Goal: Information Seeking & Learning: Learn about a topic

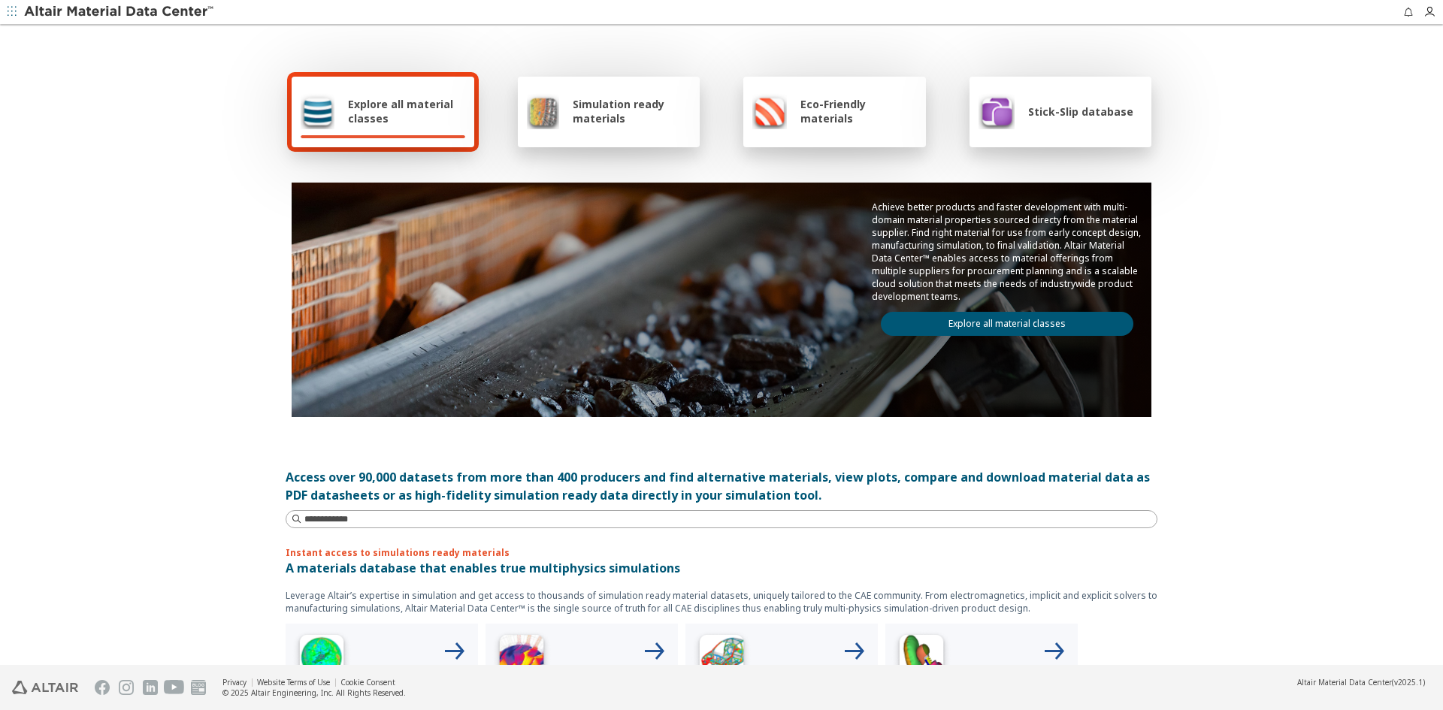
click at [378, 110] on span "Explore all material classes" at bounding box center [406, 111] width 117 height 29
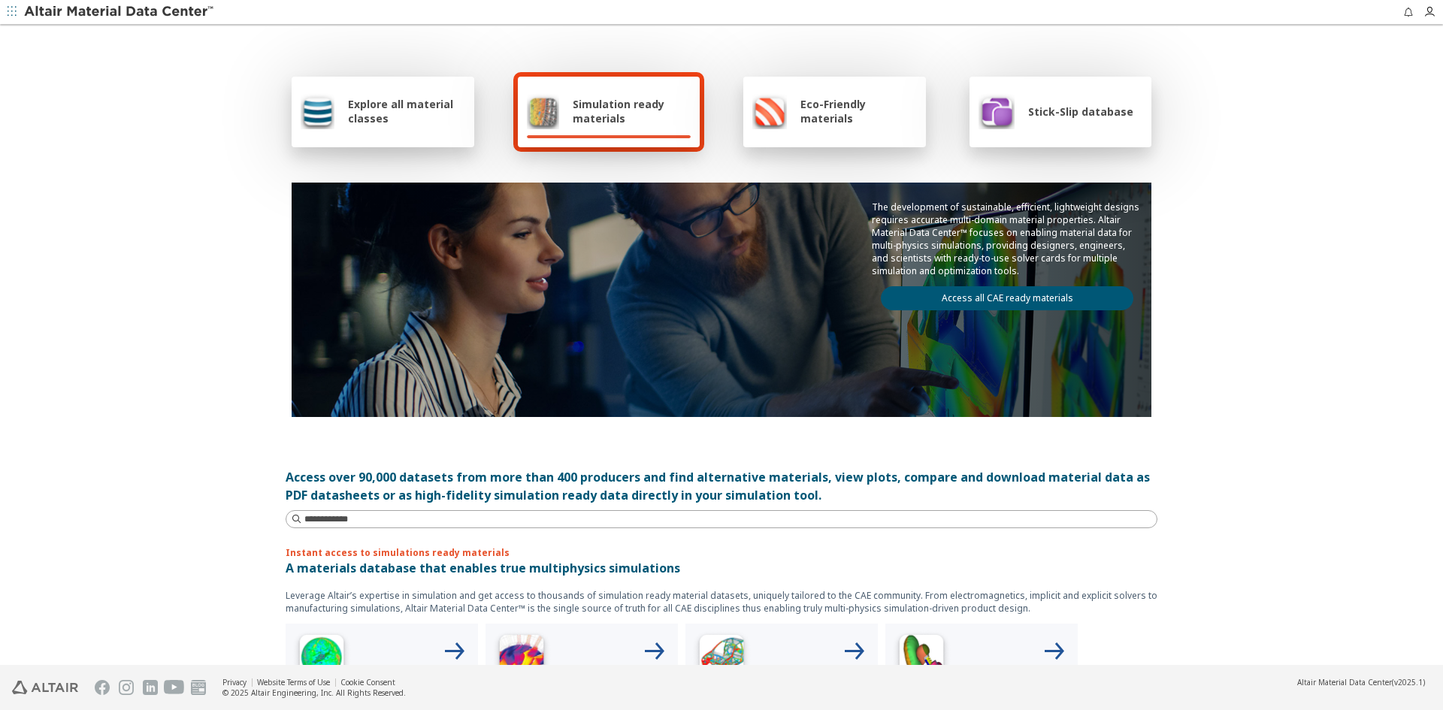
click at [419, 123] on span "Explore all material classes" at bounding box center [406, 111] width 117 height 29
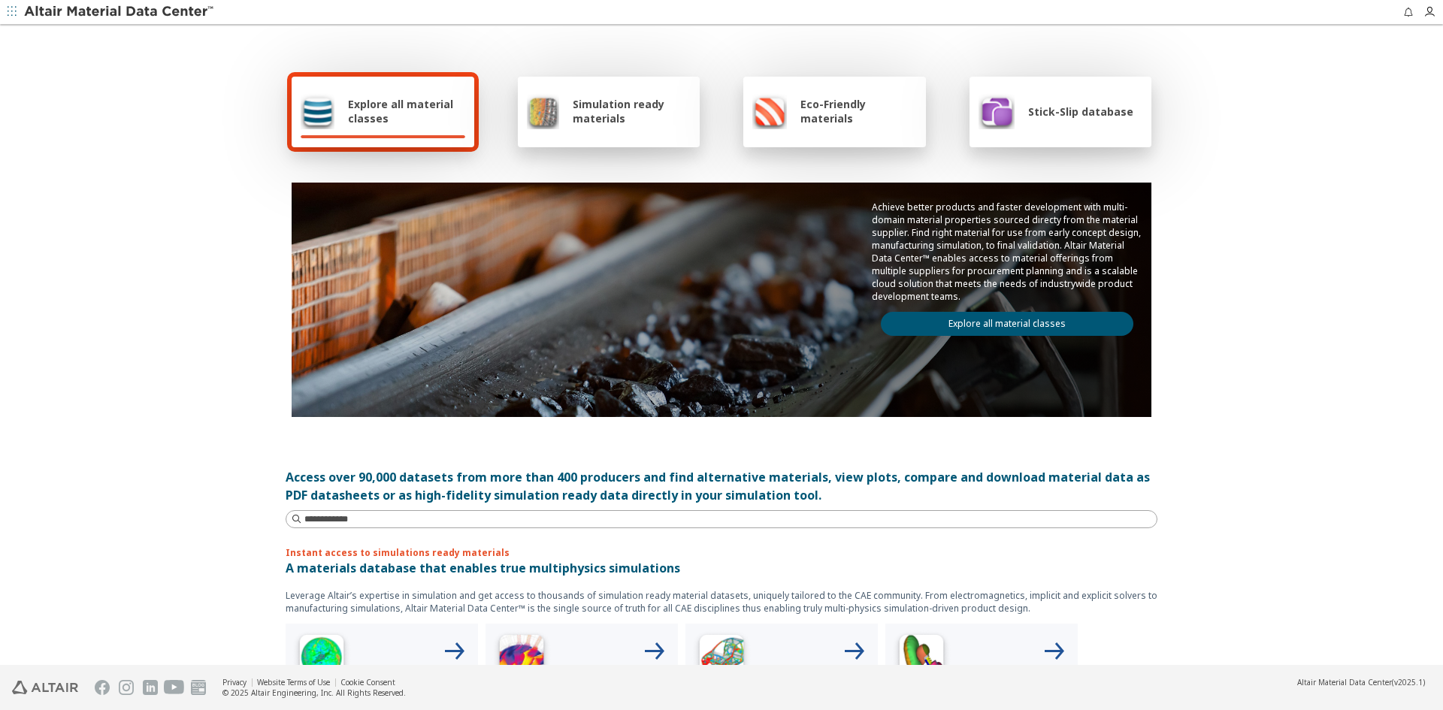
click at [372, 97] on span "Explore all material classes" at bounding box center [406, 111] width 117 height 29
click at [390, 100] on span "Explore all material classes" at bounding box center [406, 111] width 117 height 29
click at [352, 526] on input at bounding box center [723, 519] width 869 height 17
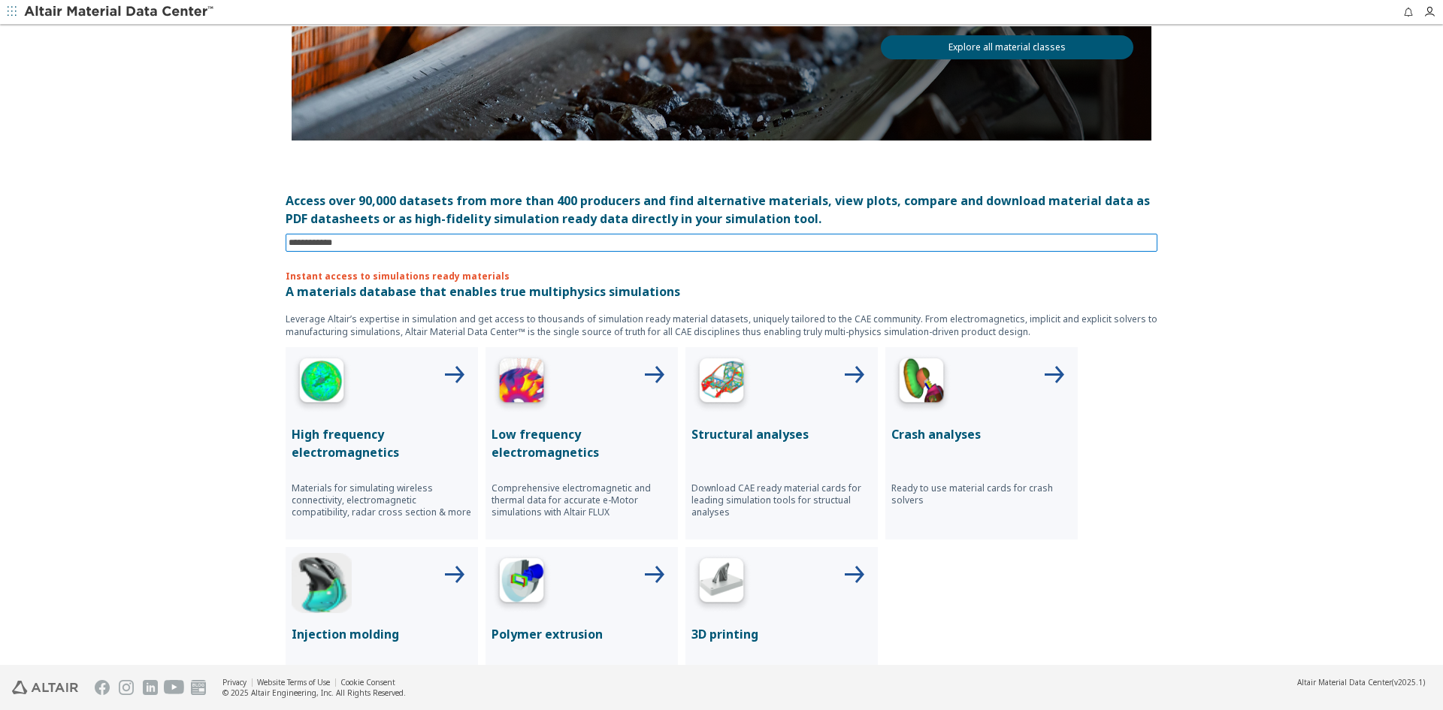
scroll to position [301, 0]
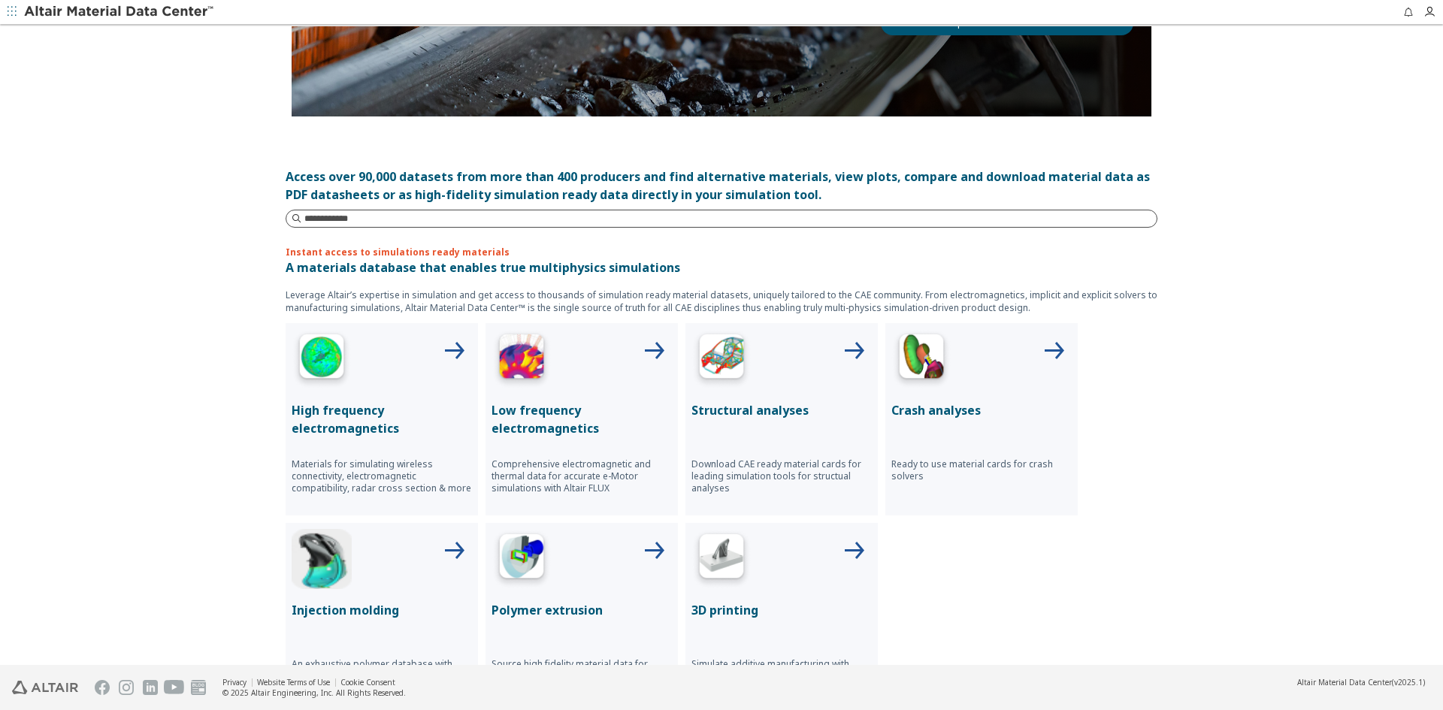
click at [357, 220] on input at bounding box center [730, 218] width 852 height 15
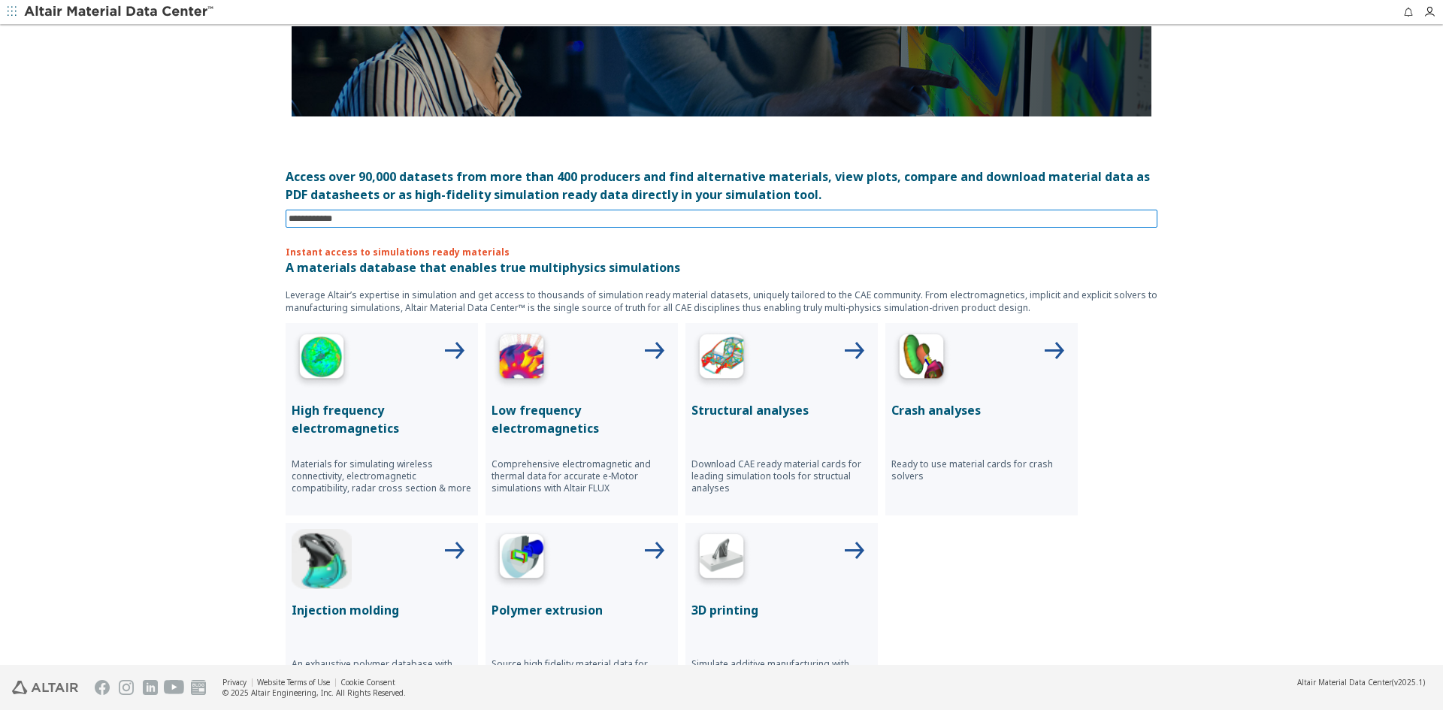
click at [357, 220] on div "Explore all material classes Simulation ready materials Eco-Friendly materials …" at bounding box center [722, 46] width 902 height 640
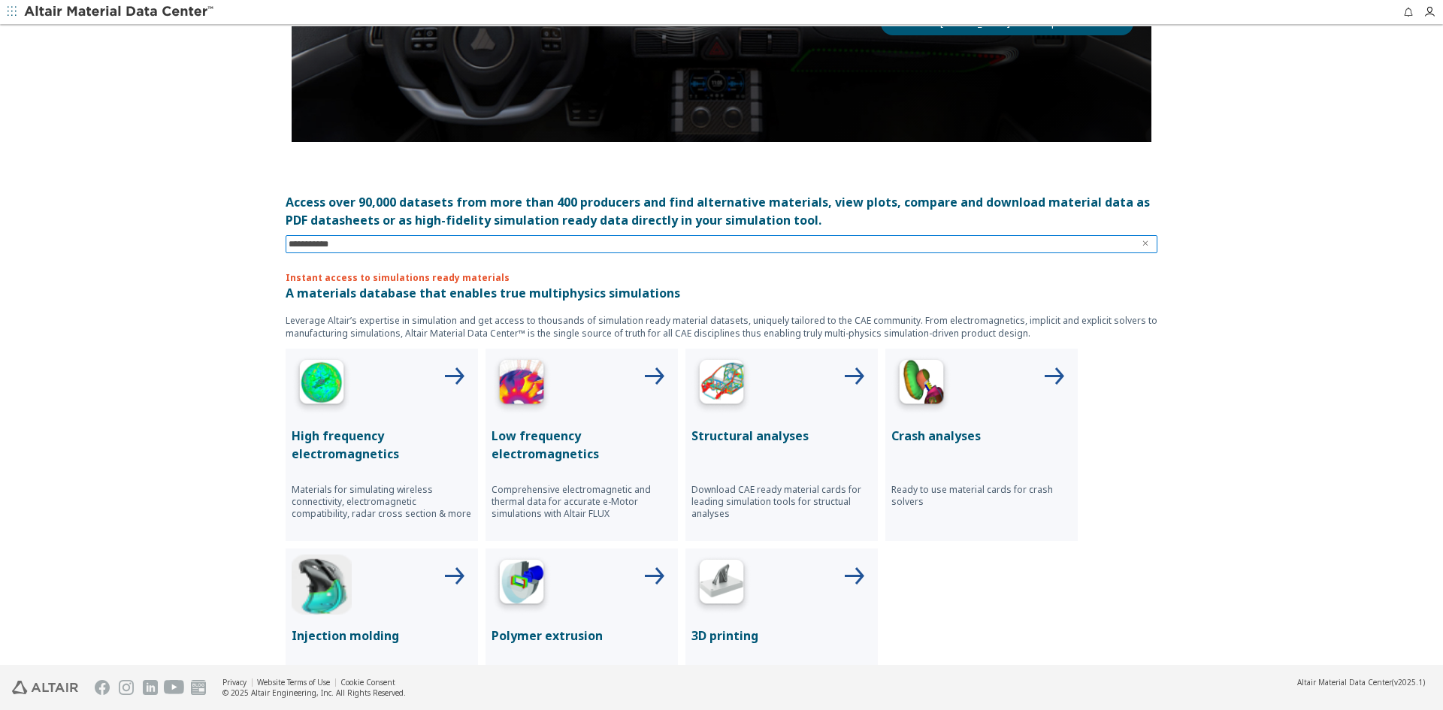
type input "**********"
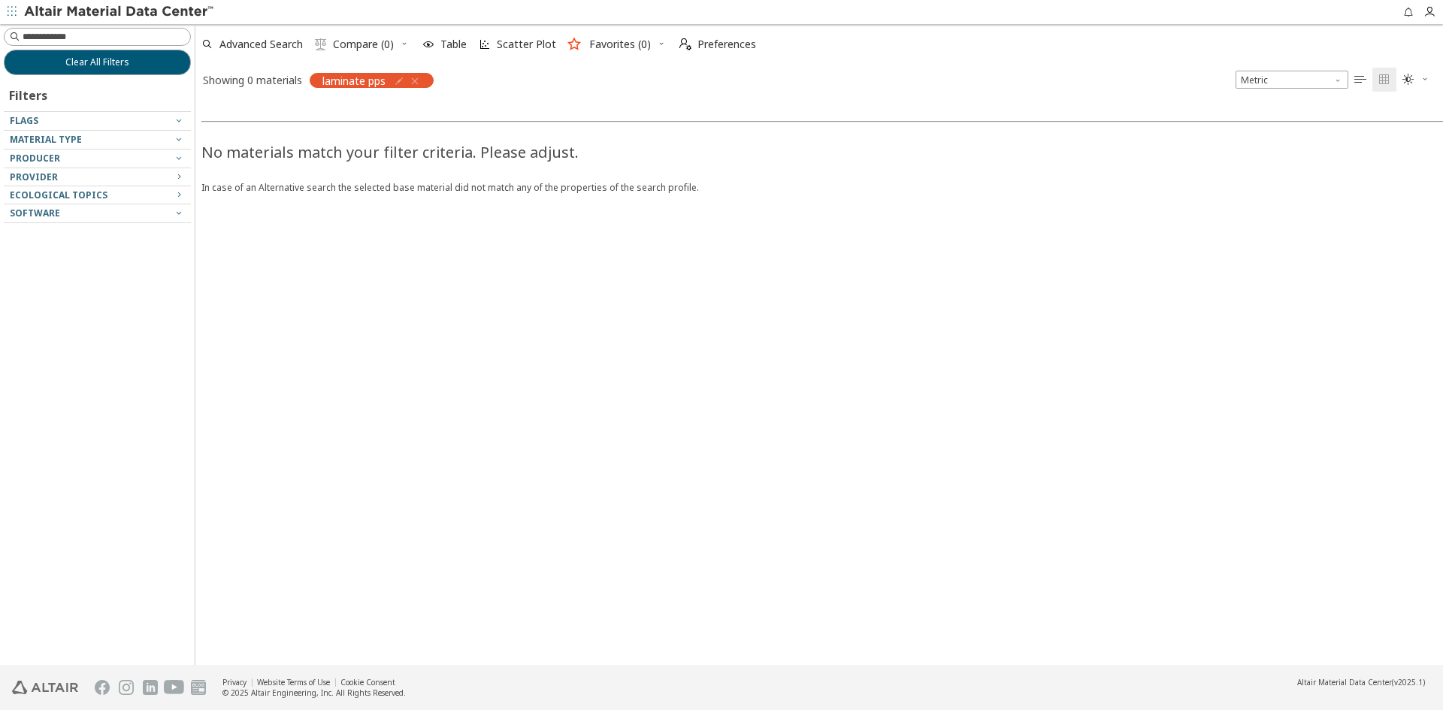
click at [420, 79] on icon "button" at bounding box center [415, 81] width 12 height 12
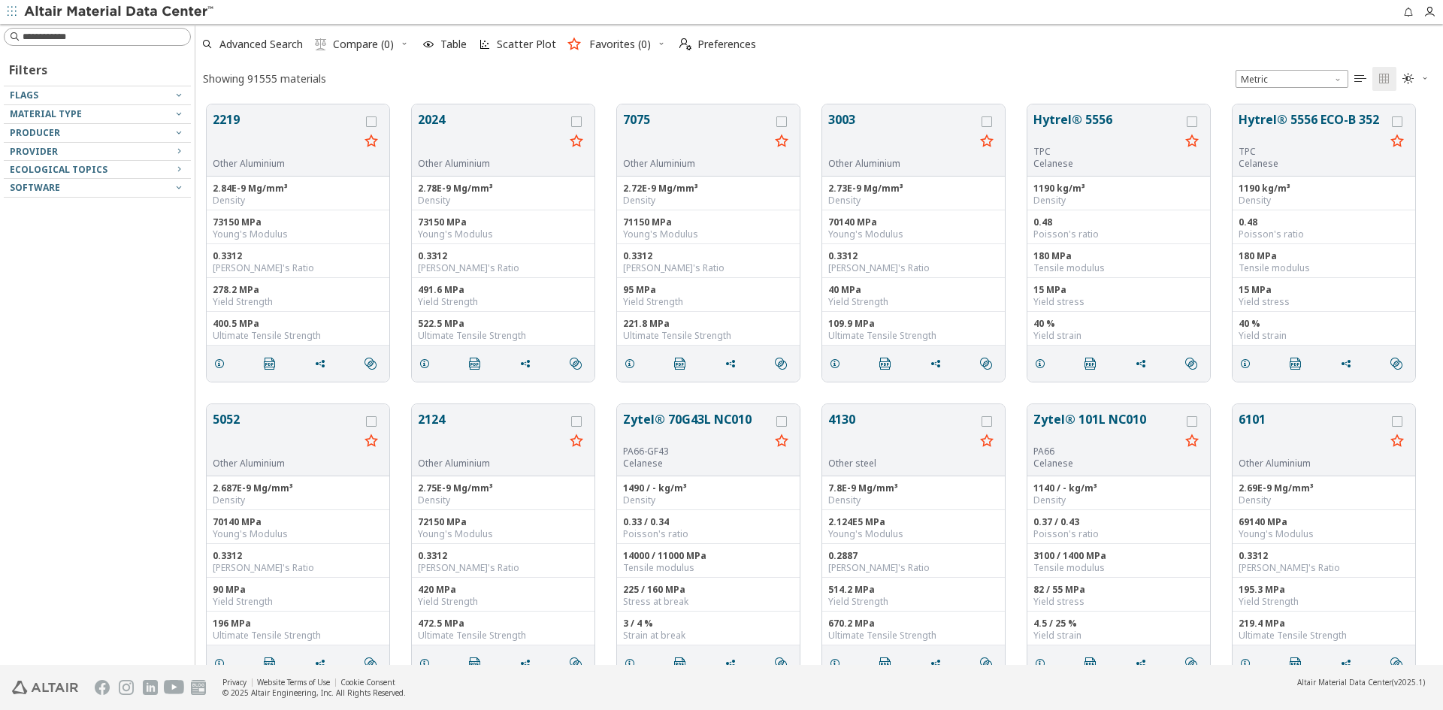
scroll to position [561, 1236]
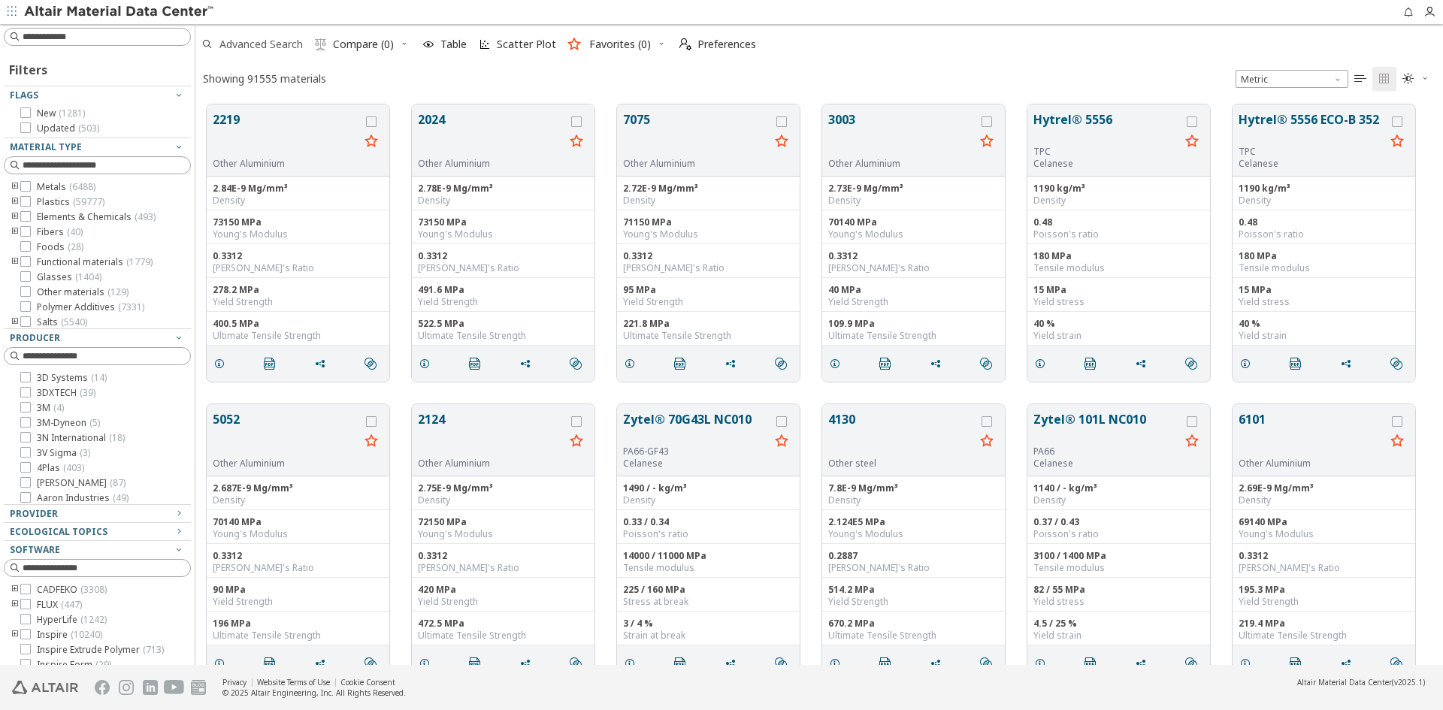
click at [270, 44] on span "Advanced Search" at bounding box center [260, 44] width 83 height 11
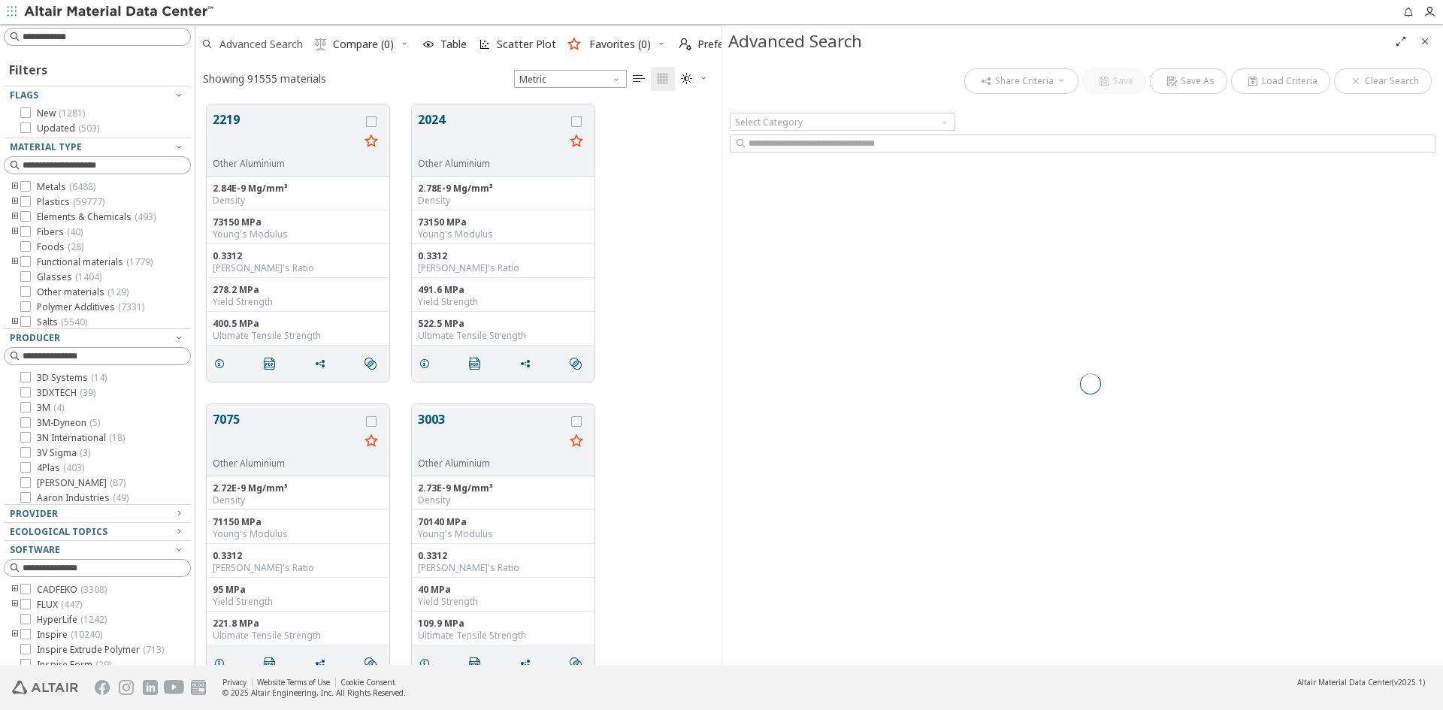
scroll to position [561, 515]
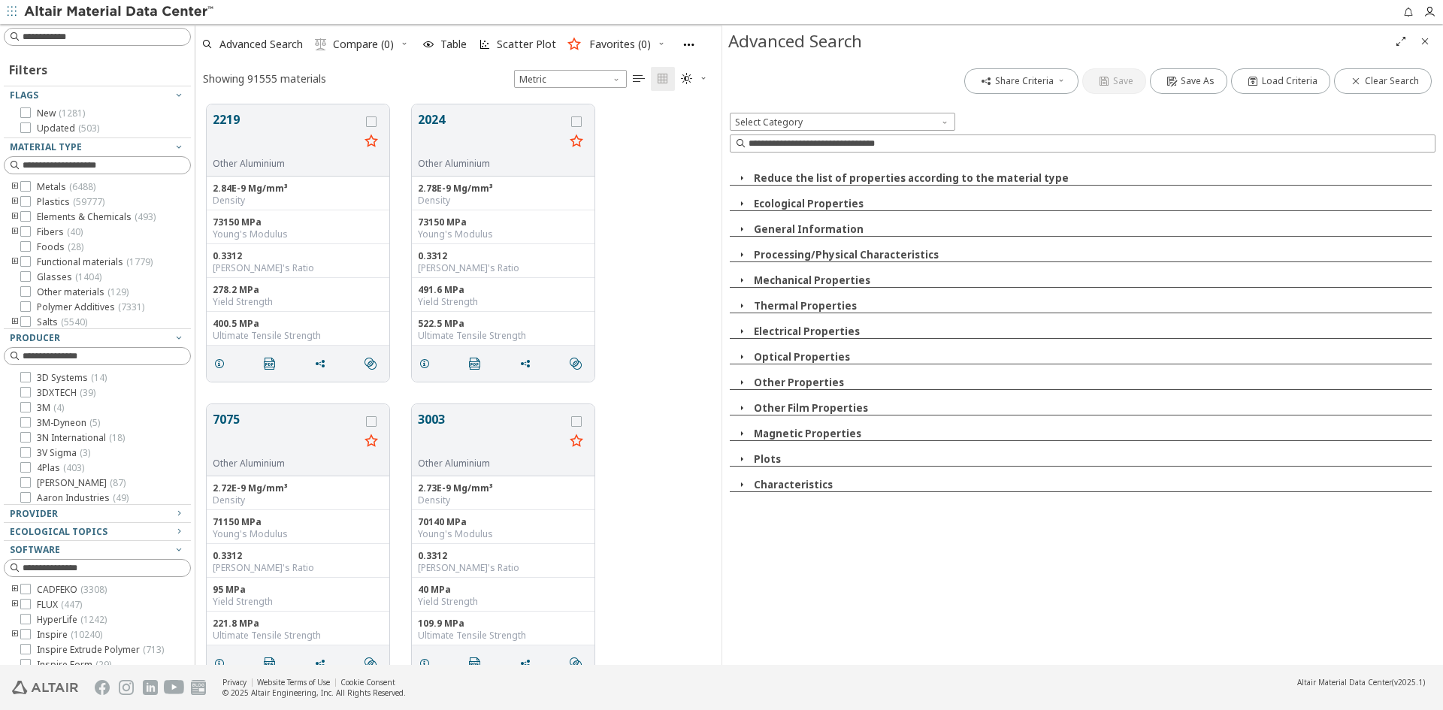
click at [897, 149] on input at bounding box center [1092, 143] width 686 height 15
click at [1425, 44] on icon "Close" at bounding box center [1425, 41] width 12 height 12
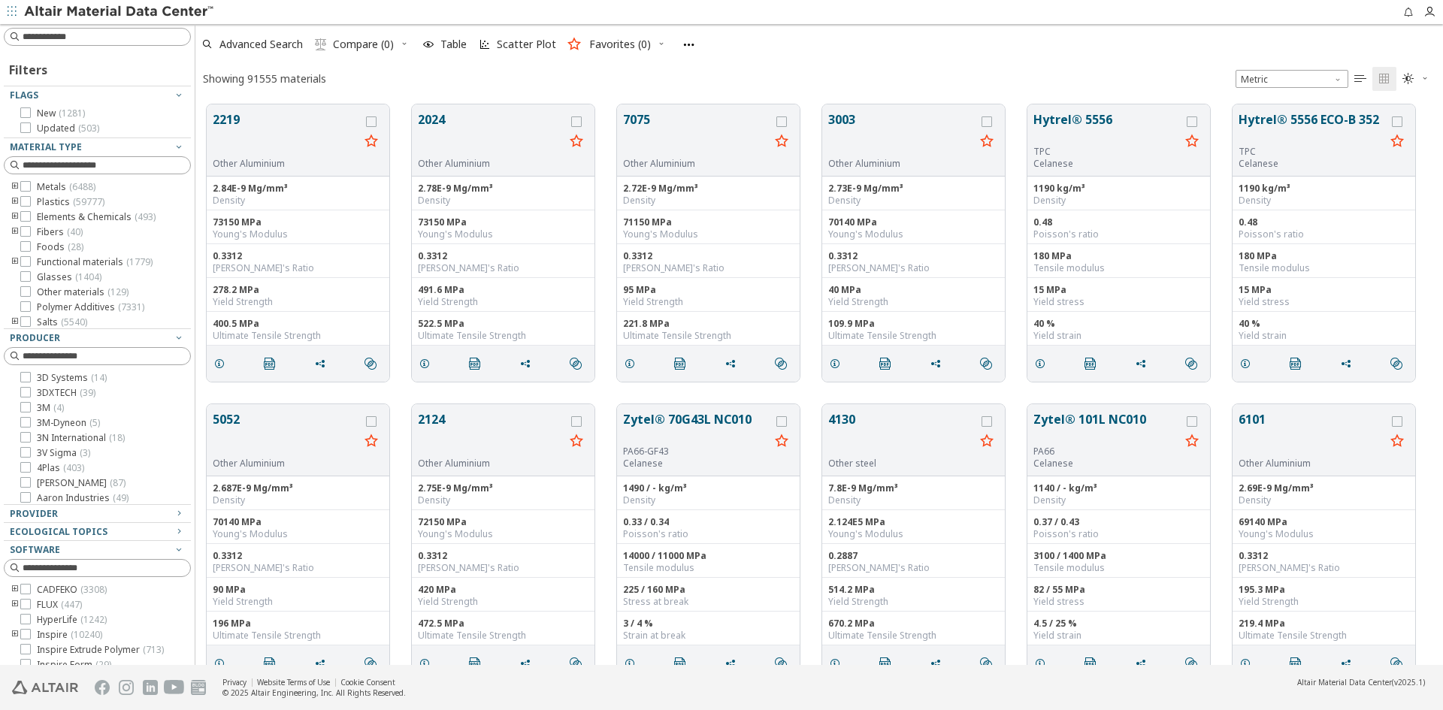
scroll to position [561, 1236]
click at [120, 34] on input at bounding box center [107, 36] width 168 height 15
type input "*****"
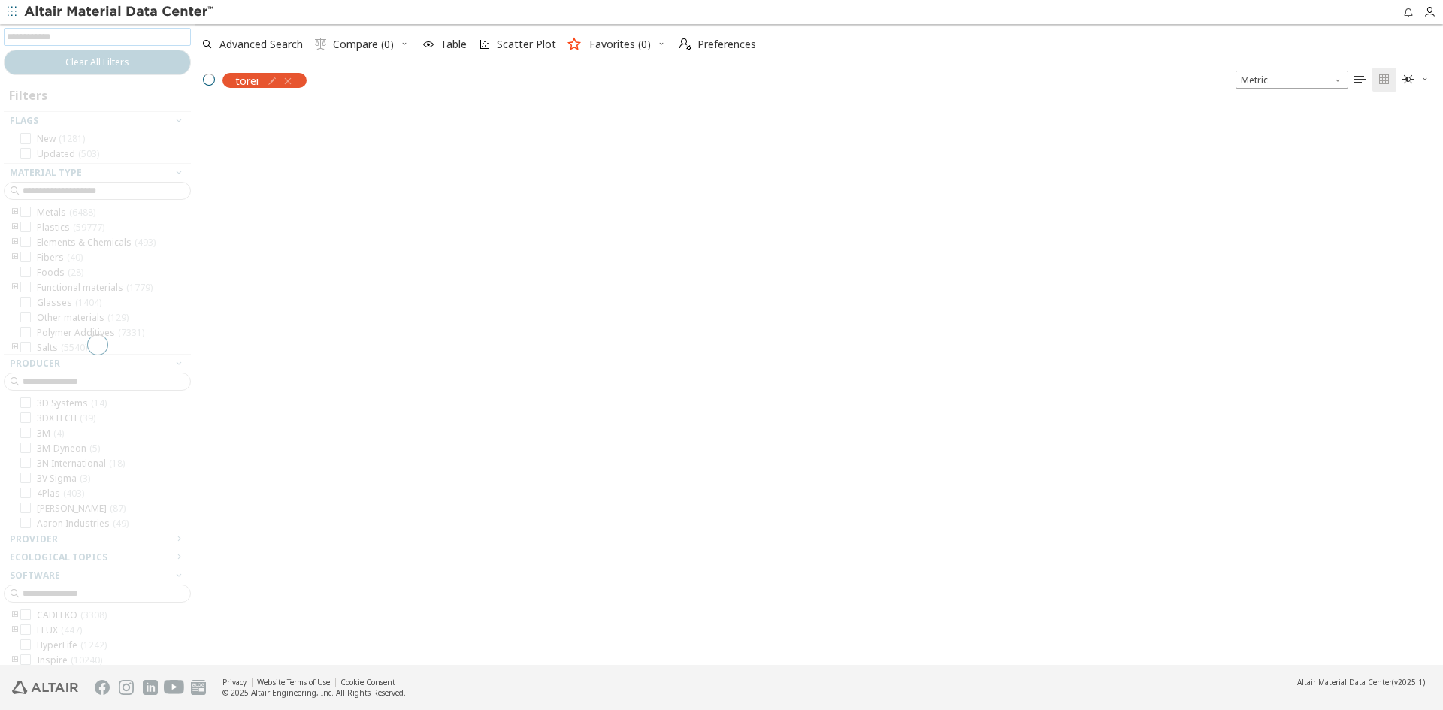
scroll to position [558, 1236]
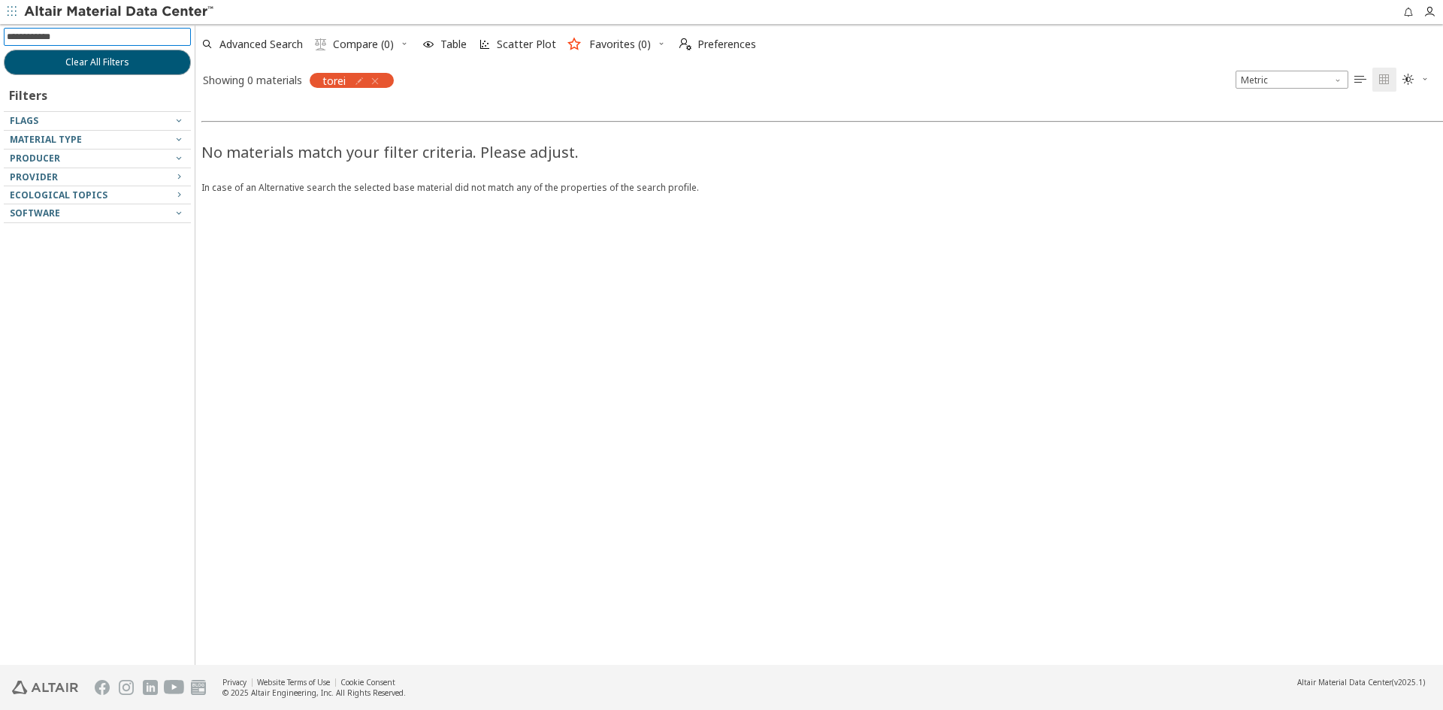
click at [68, 37] on input at bounding box center [99, 37] width 184 height 17
type input "*****"
click at [375, 80] on icon "button" at bounding box center [375, 81] width 12 height 12
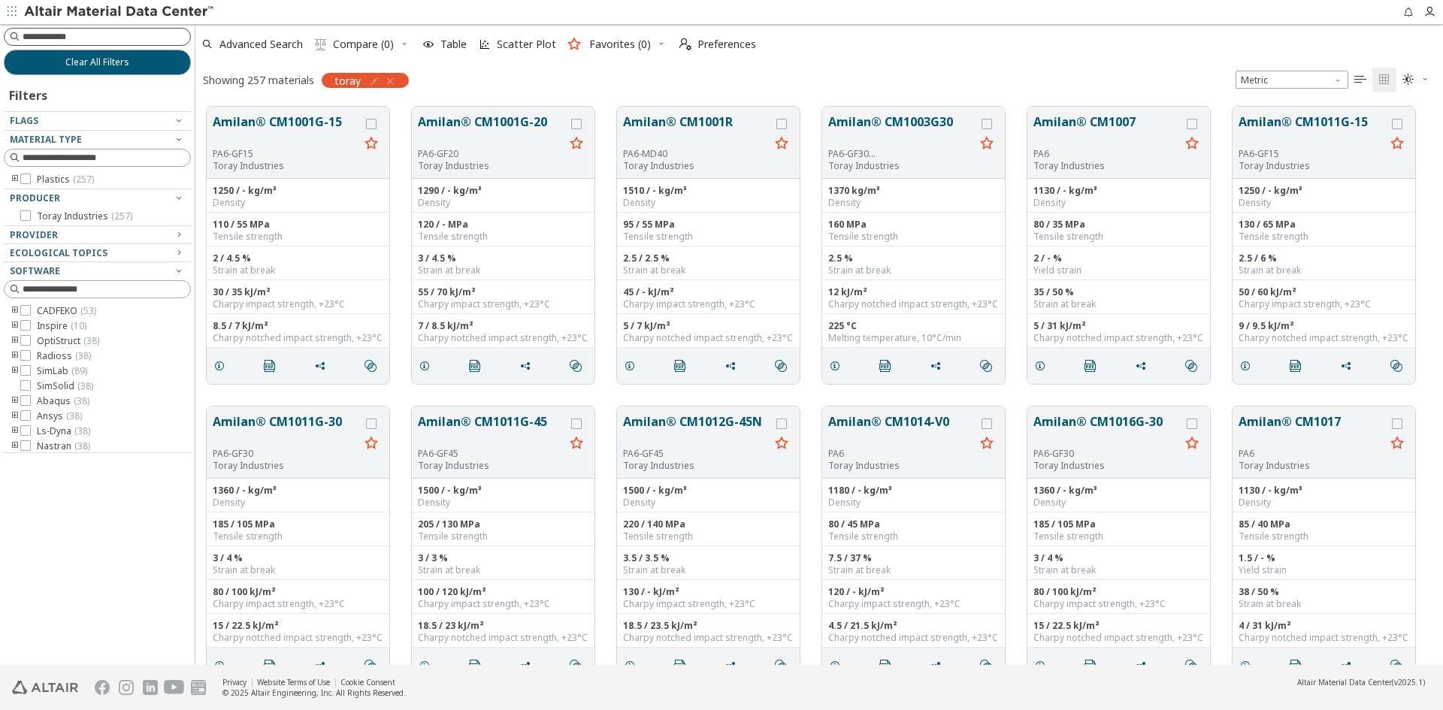
click at [94, 37] on input at bounding box center [107, 36] width 168 height 15
type input "**"
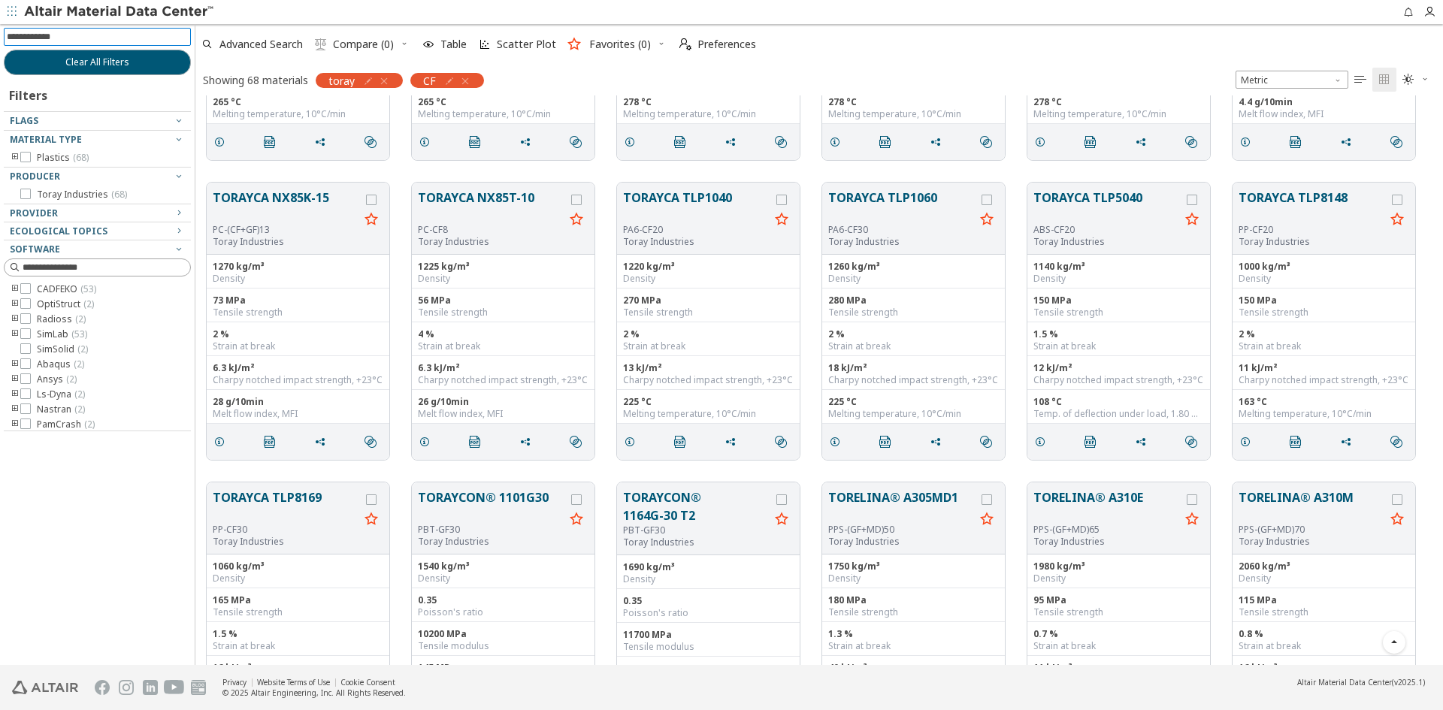
scroll to position [1450, 0]
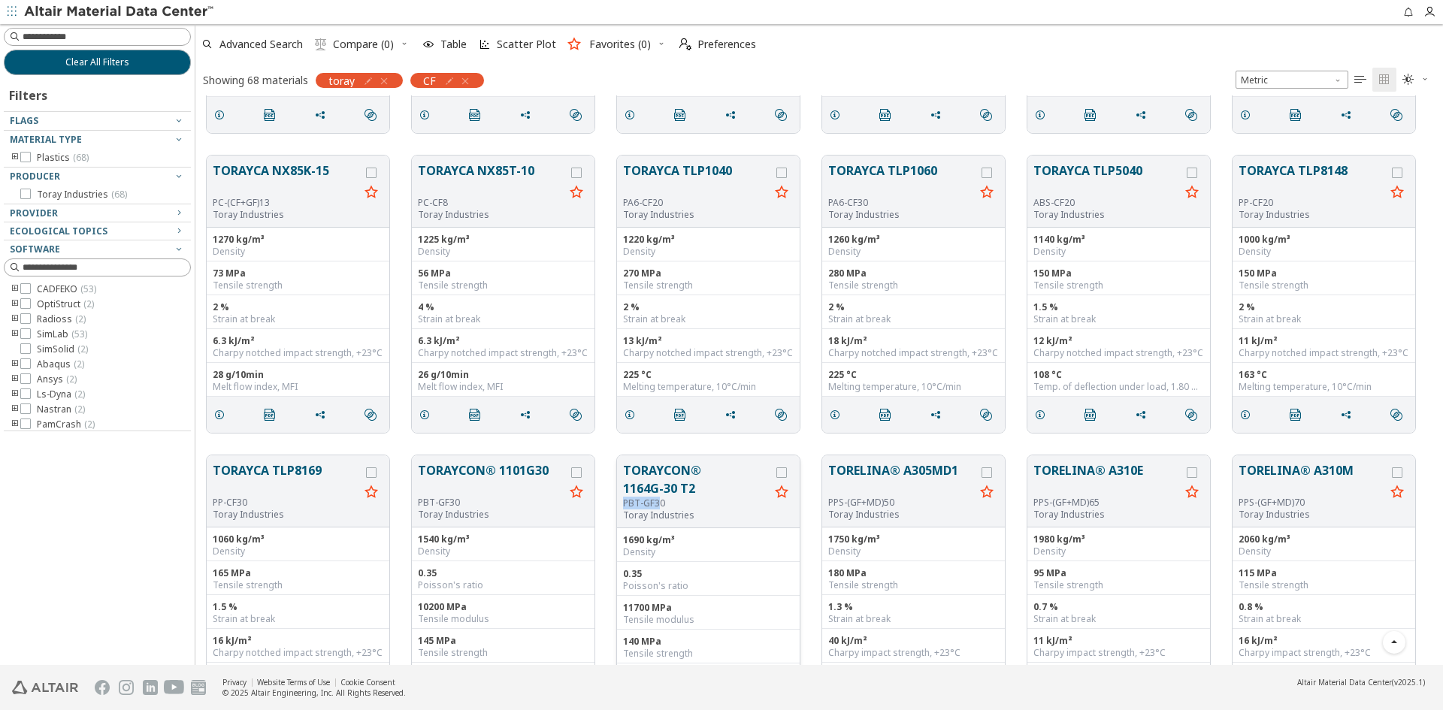
drag, startPoint x: 622, startPoint y: 503, endPoint x: 660, endPoint y: 500, distance: 37.7
click at [660, 500] on div "TORAYCON® 1164G-30 T2 PBT-GF30 Toray Industries" at bounding box center [708, 491] width 183 height 73
drag, startPoint x: 246, startPoint y: 502, endPoint x: 207, endPoint y: 500, distance: 38.4
click at [207, 500] on div "TORAYCA TLP8169 PP-CF30 Toray Industries" at bounding box center [298, 491] width 183 height 72
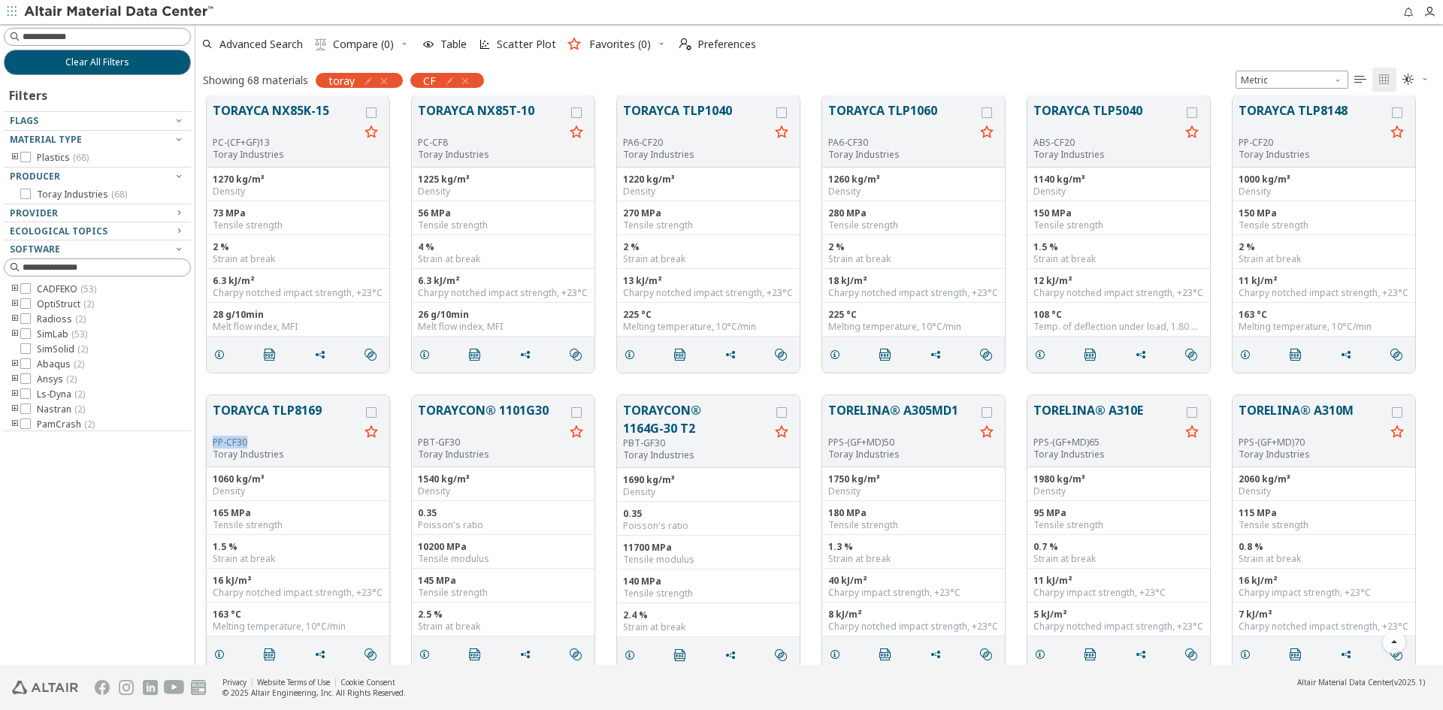
scroll to position [1526, 0]
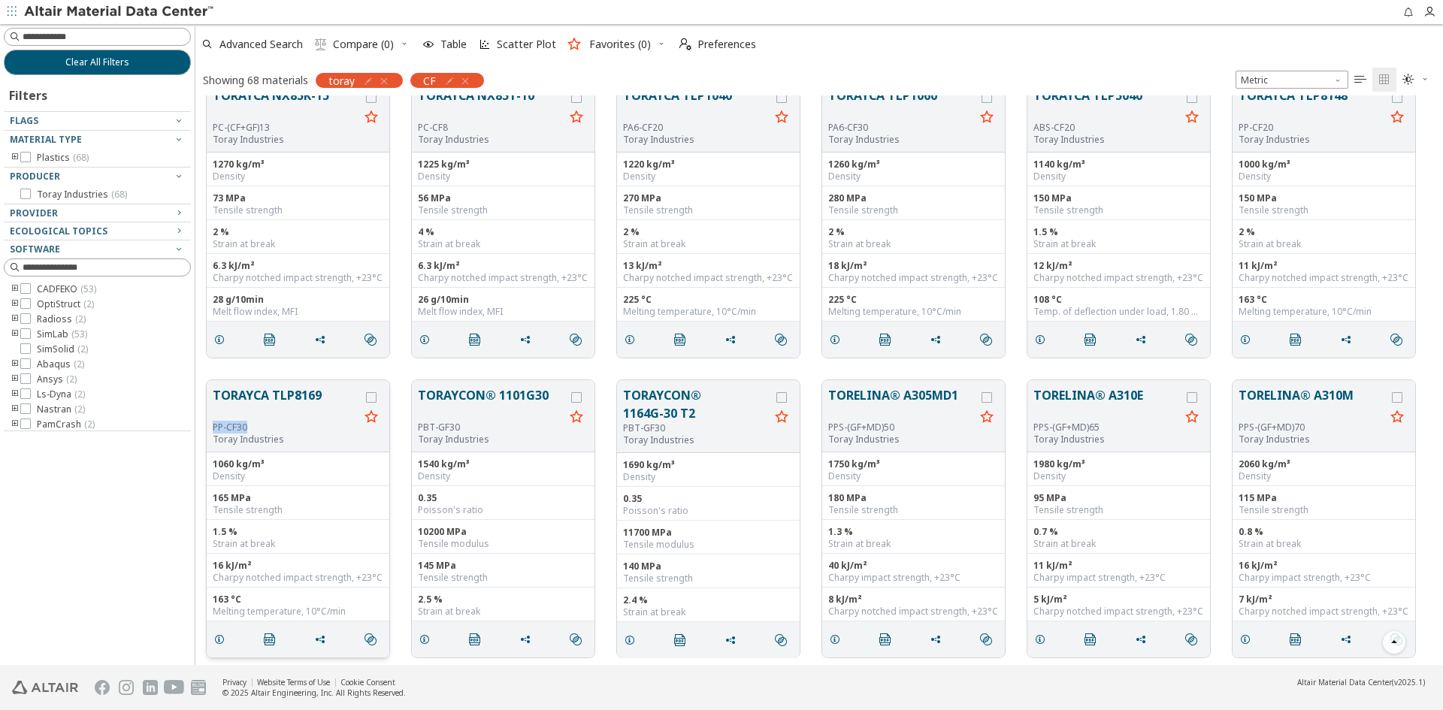
click at [288, 401] on button "TORAYCA TLP8169" at bounding box center [286, 403] width 147 height 35
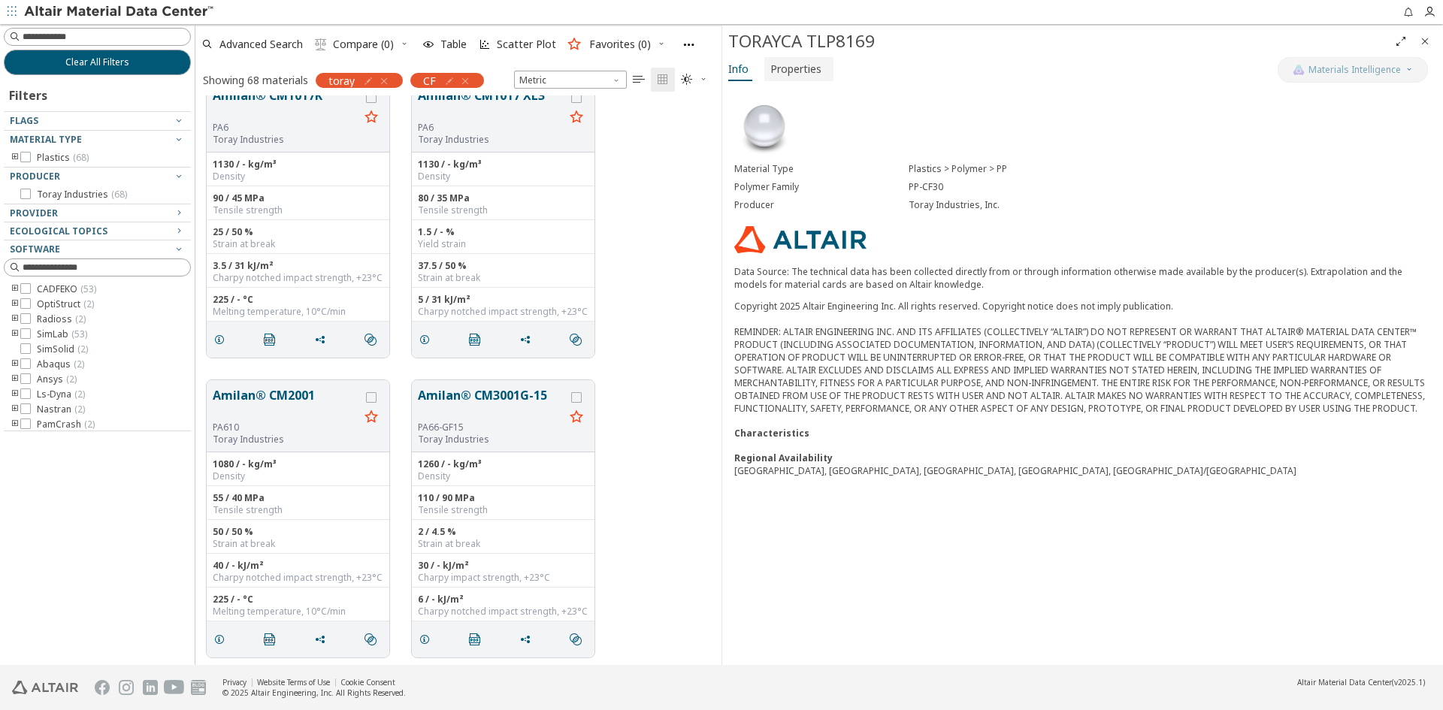
click at [810, 72] on span "Properties" at bounding box center [795, 69] width 51 height 24
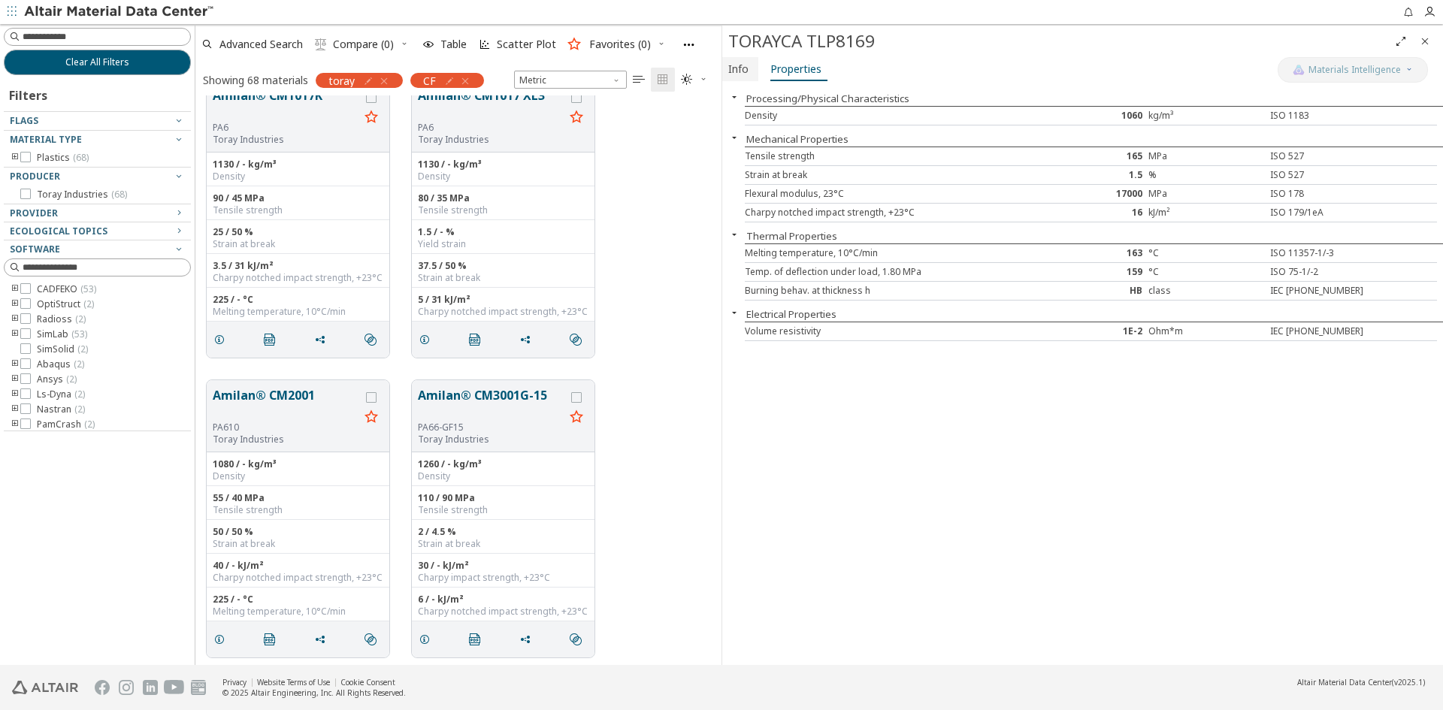
click at [742, 61] on span "Info" at bounding box center [738, 69] width 20 height 24
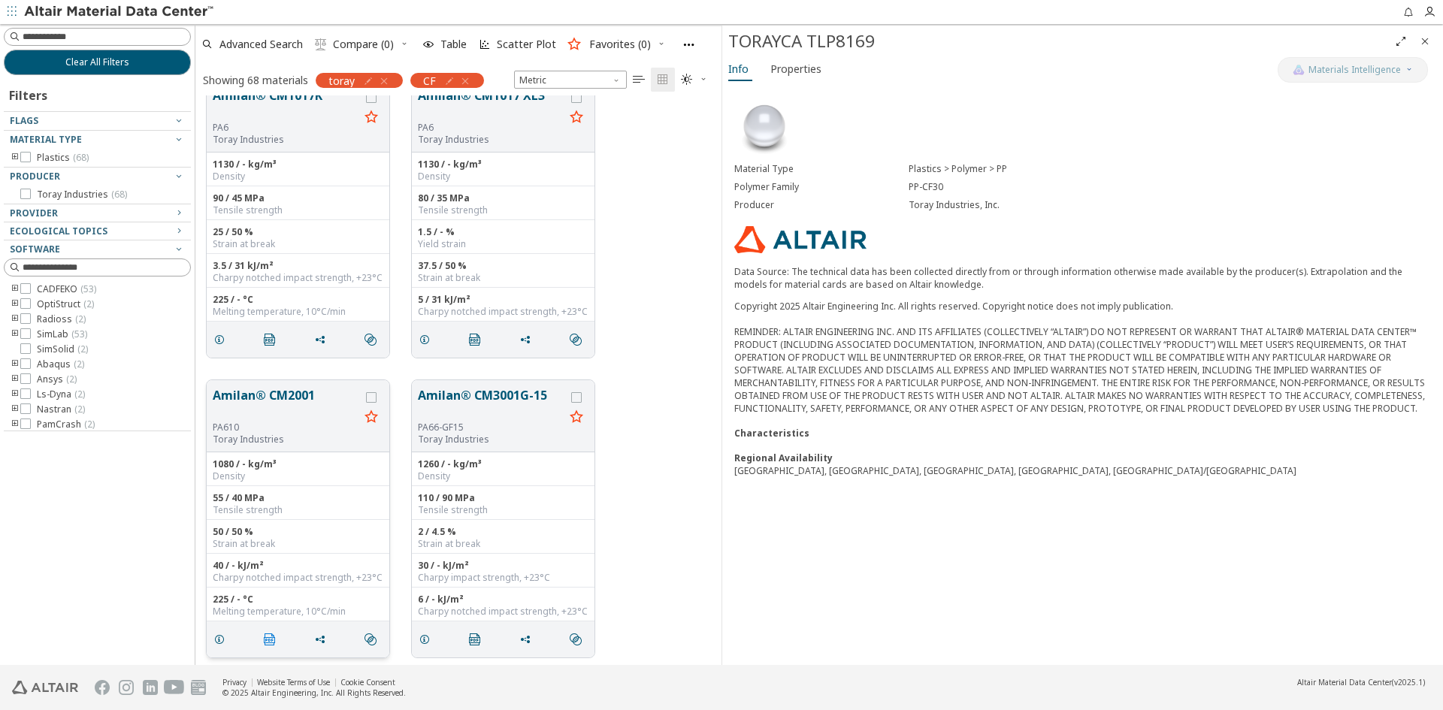
click at [271, 639] on icon "" at bounding box center [270, 640] width 12 height 12
click at [818, 74] on span "Properties" at bounding box center [795, 69] width 51 height 24
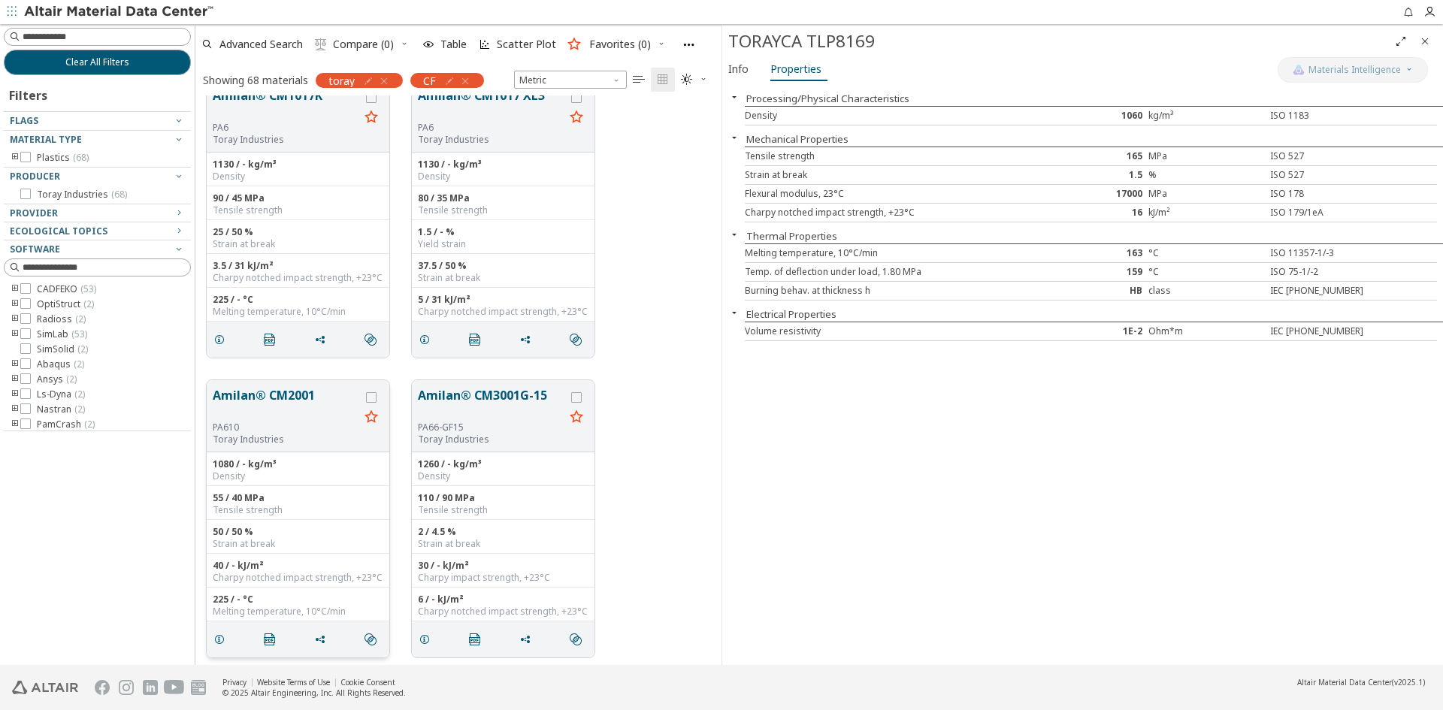
drag, startPoint x: 1423, startPoint y: 43, endPoint x: 1368, endPoint y: 80, distance: 66.5
click at [1423, 43] on icon "Close" at bounding box center [1425, 41] width 12 height 12
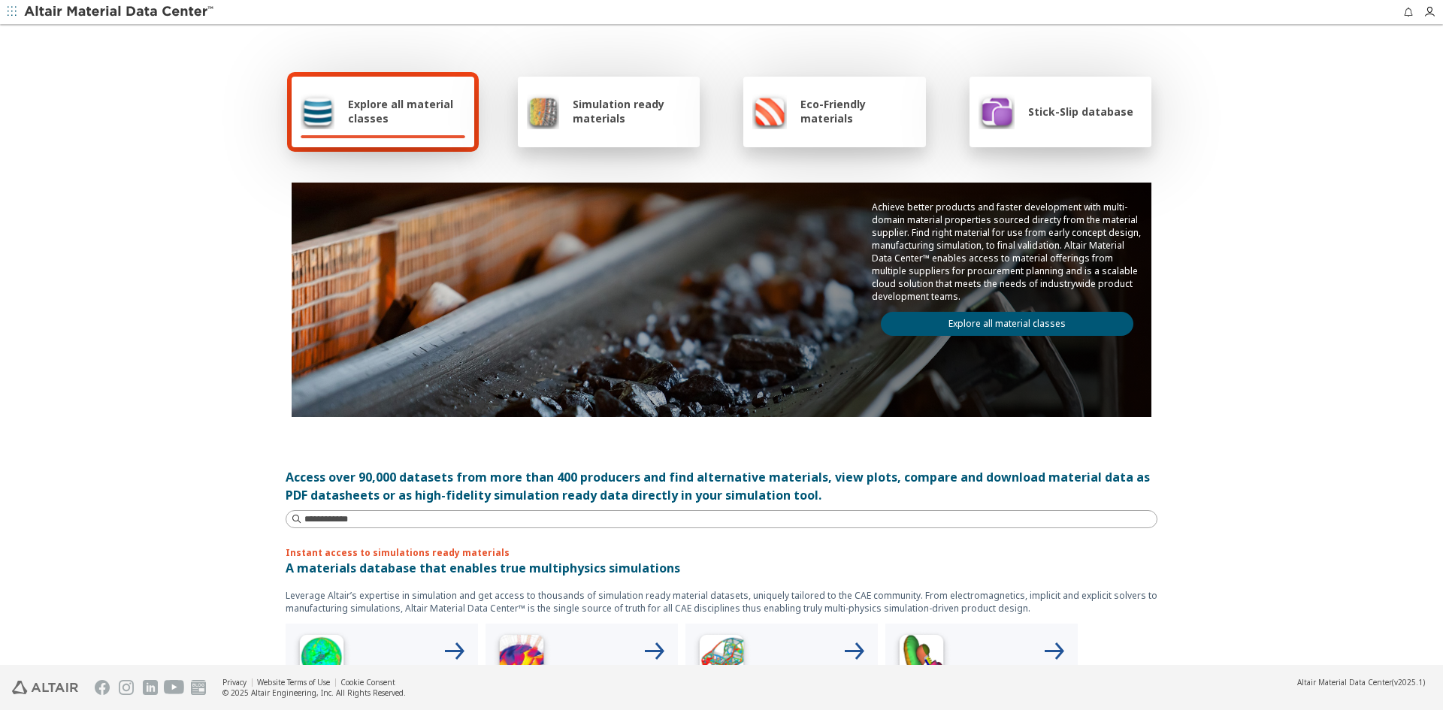
scroll to position [150, 0]
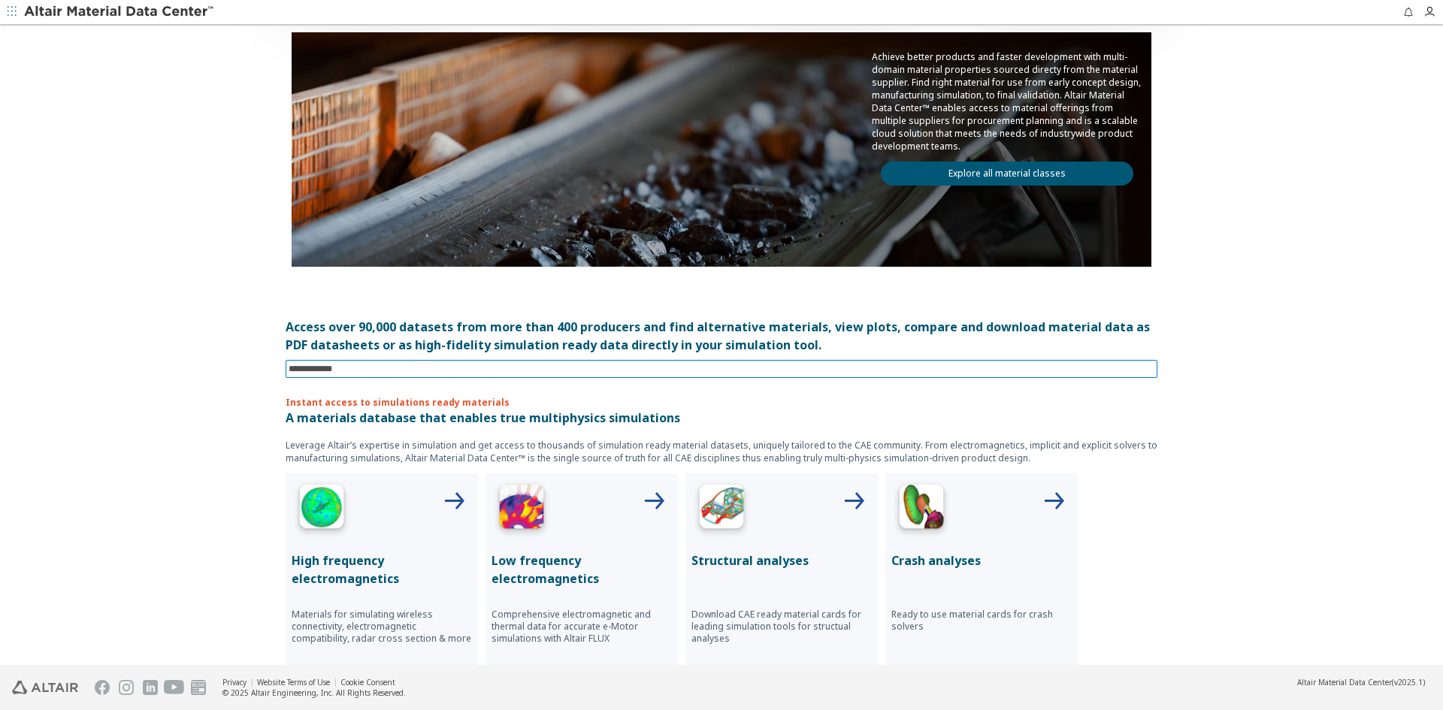
click at [357, 371] on input at bounding box center [723, 369] width 869 height 17
type input "*****"
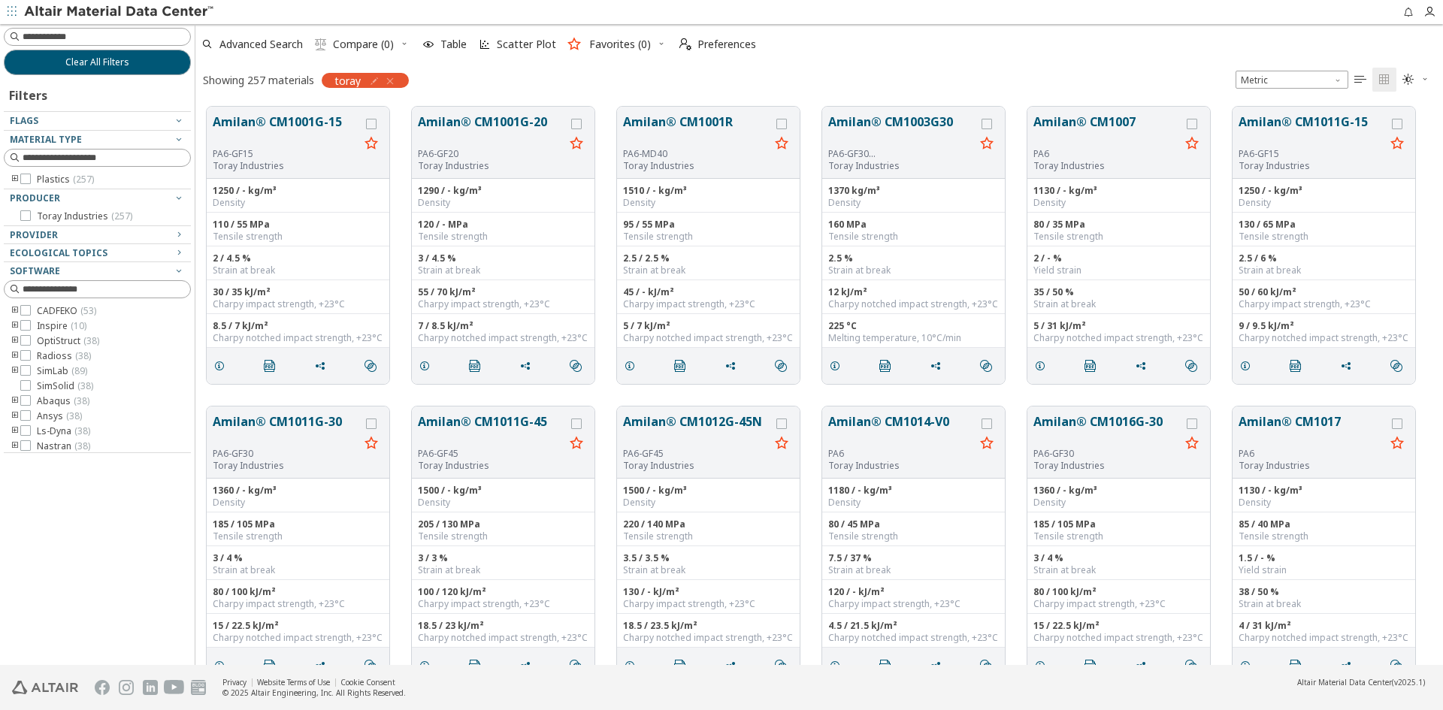
scroll to position [558, 1236]
click at [28, 340] on icon at bounding box center [25, 340] width 11 height 11
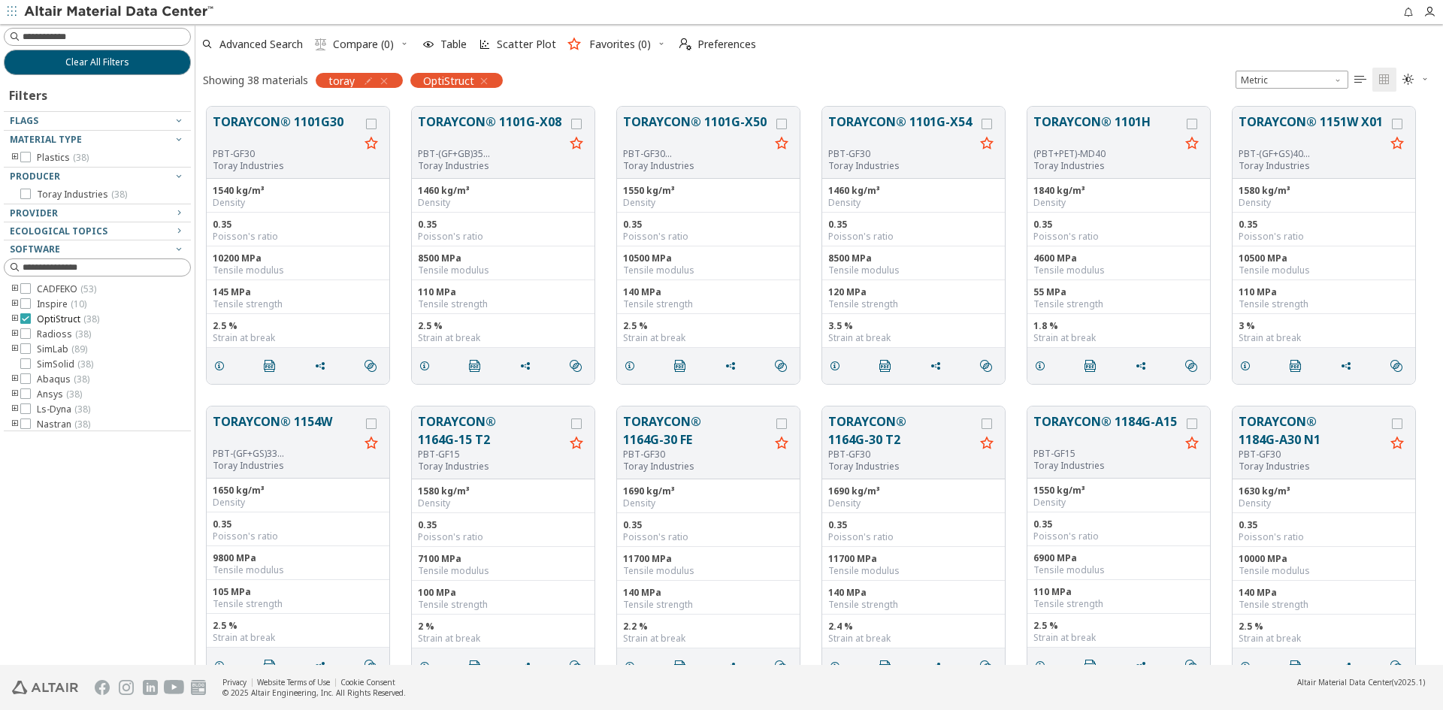
click at [23, 343] on div at bounding box center [25, 348] width 11 height 11
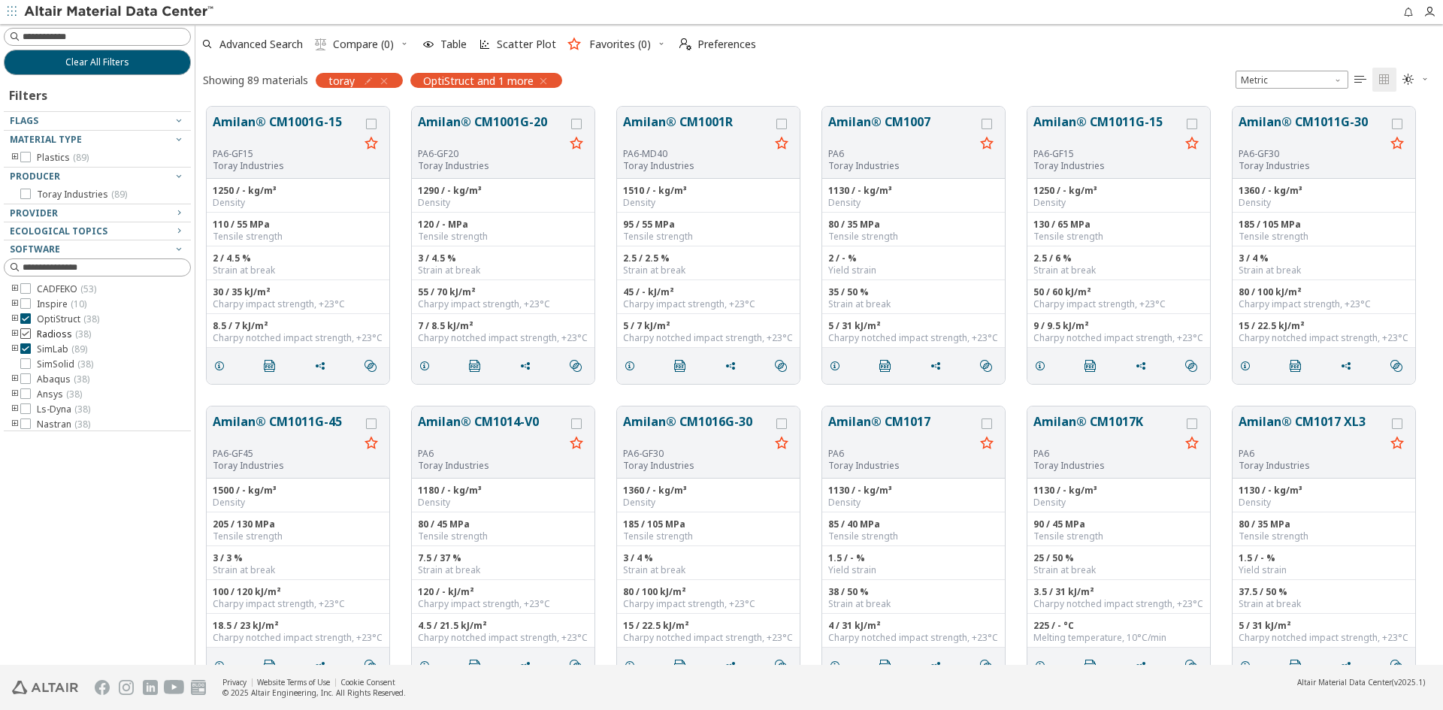
click at [26, 334] on icon at bounding box center [25, 333] width 11 height 11
click at [29, 346] on icon at bounding box center [25, 348] width 11 height 11
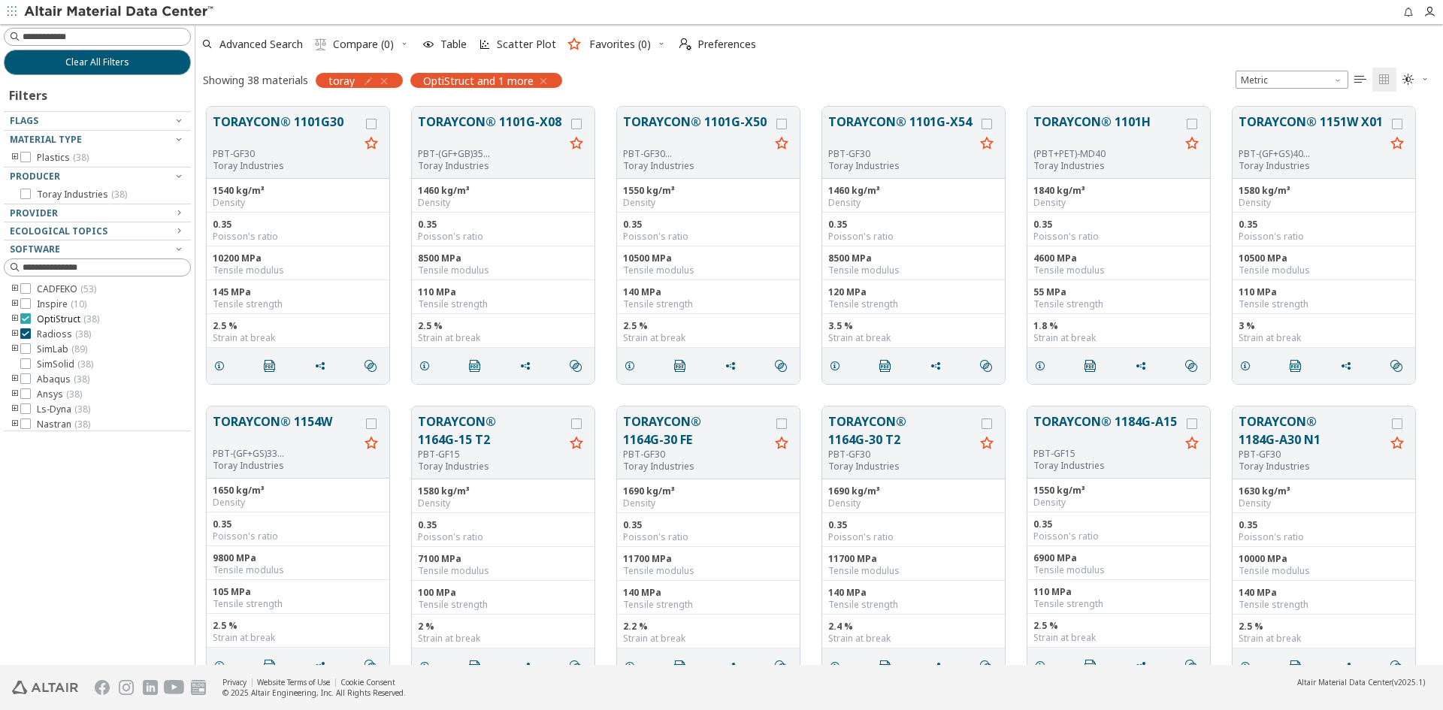
click at [24, 316] on icon at bounding box center [25, 318] width 11 height 11
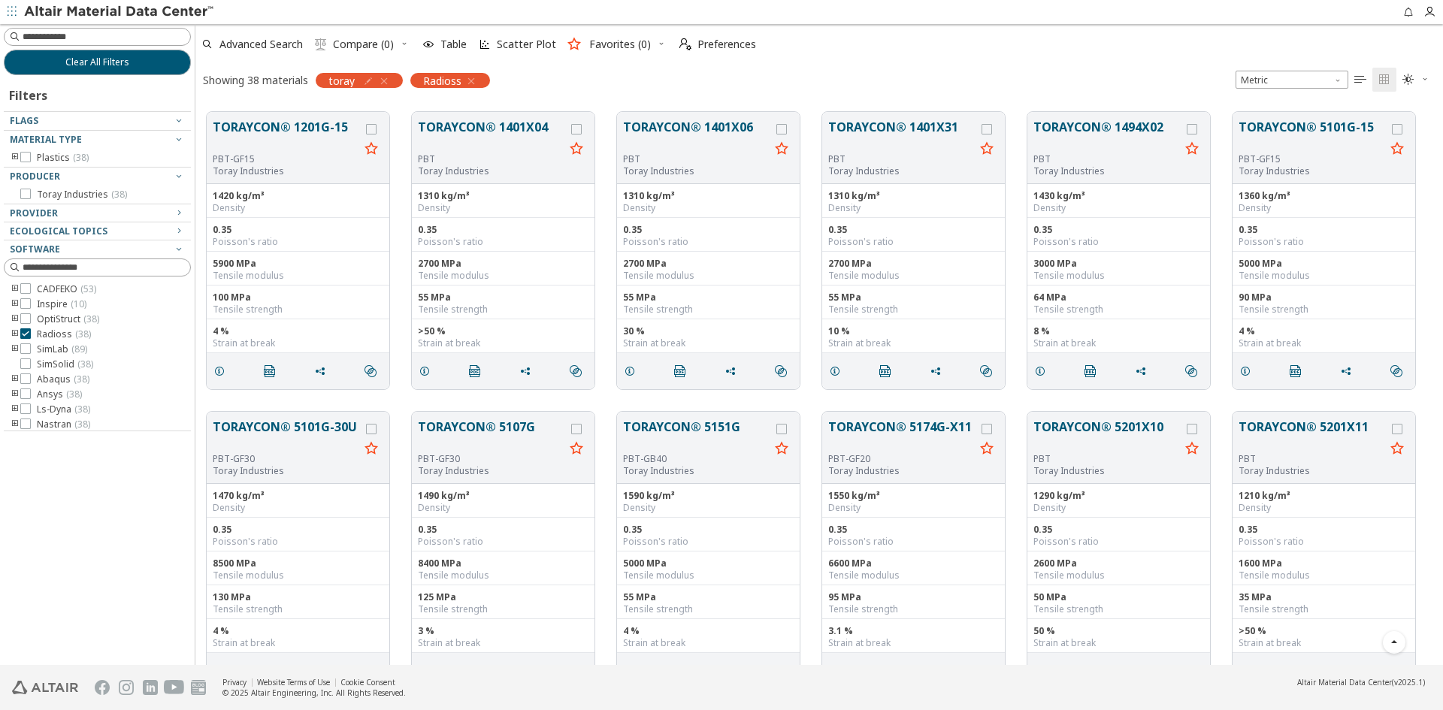
scroll to position [601, 0]
